Goal: Check status: Check status

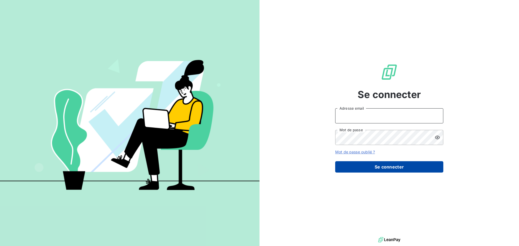
type input "[EMAIL_ADDRESS][DOMAIN_NAME]"
click at [388, 167] on button "Se connecter" at bounding box center [389, 166] width 108 height 11
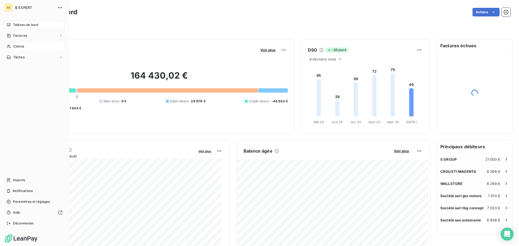
click at [22, 44] on span "Clients" at bounding box center [18, 46] width 11 height 5
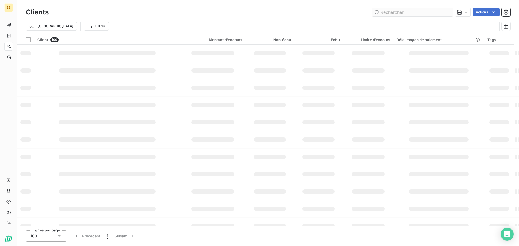
click at [400, 12] on input "text" at bounding box center [412, 12] width 81 height 9
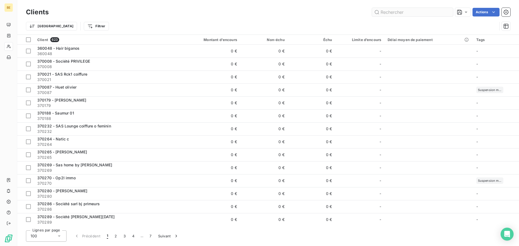
drag, startPoint x: 400, startPoint y: 12, endPoint x: 379, endPoint y: 14, distance: 20.3
click at [379, 14] on input "text" at bounding box center [412, 12] width 81 height 9
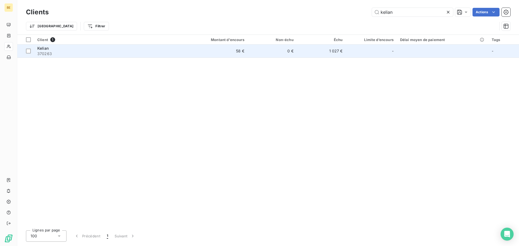
type input "kelian"
click at [76, 50] on div "Kelian" at bounding box center [107, 48] width 141 height 5
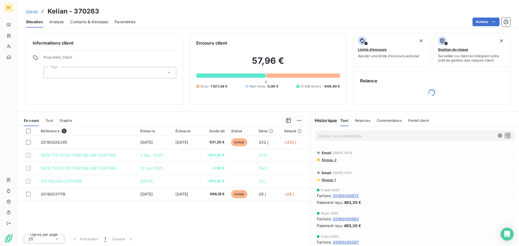
scroll to position [0, 0]
click at [340, 123] on div "Tout" at bounding box center [344, 120] width 8 height 11
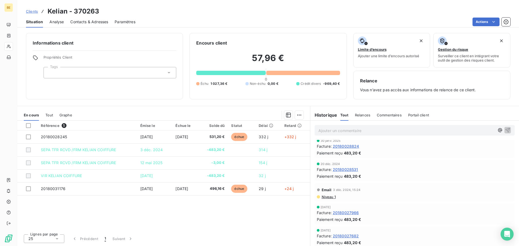
scroll to position [216, 0]
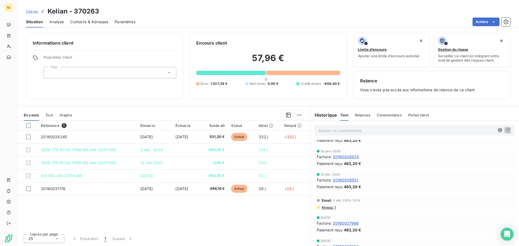
click at [52, 117] on span "Tout" at bounding box center [49, 115] width 8 height 4
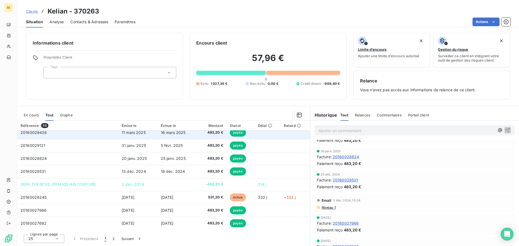
scroll to position [135, 0]
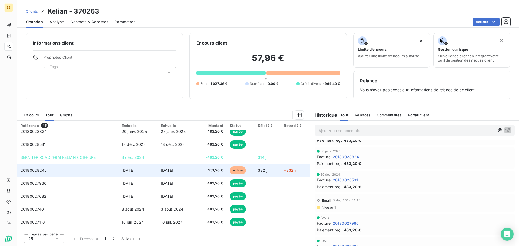
click at [43, 170] on span "20180028245" at bounding box center [34, 170] width 26 height 5
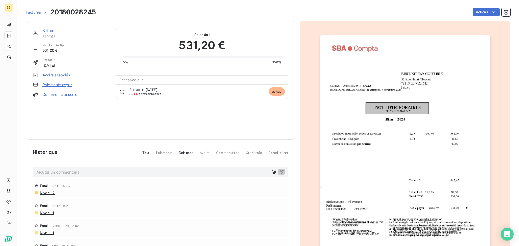
drag, startPoint x: 43, startPoint y: 27, endPoint x: 43, endPoint y: 31, distance: 3.8
click at [43, 28] on div "Kelian 370263 Montant initial 531,20 € Émise le [DATE] Avoirs associés Paiement…" at bounding box center [160, 80] width 269 height 119
click at [43, 31] on link "Kelian" at bounding box center [47, 30] width 11 height 5
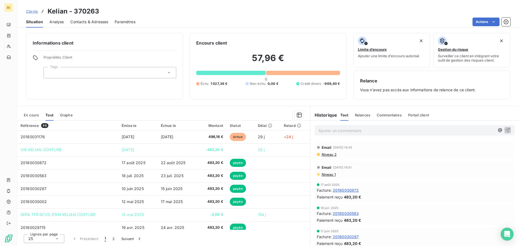
click at [48, 113] on span "Tout" at bounding box center [49, 115] width 8 height 4
drag, startPoint x: 49, startPoint y: 12, endPoint x: 107, endPoint y: 16, distance: 58.8
click at [107, 16] on div "Clients [PERSON_NAME] - 370263" at bounding box center [267, 11] width 501 height 10
click at [35, 115] on span "En cours" at bounding box center [31, 115] width 15 height 4
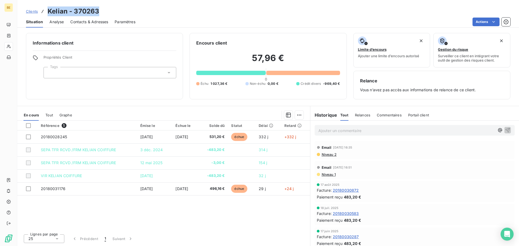
click at [49, 116] on span "Tout" at bounding box center [49, 115] width 8 height 4
